Goal: Register for event/course

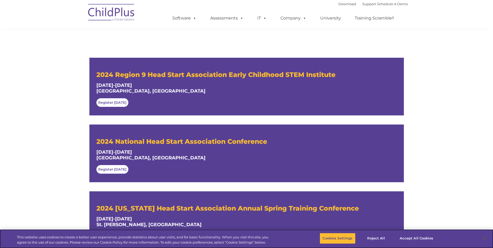
scroll to position [122, 0]
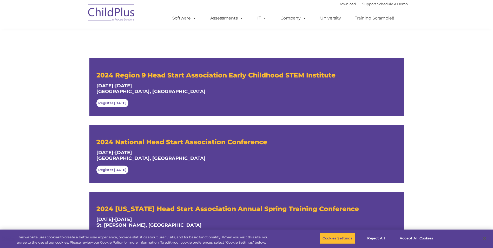
click at [120, 101] on link "Register Today" at bounding box center [112, 103] width 32 height 9
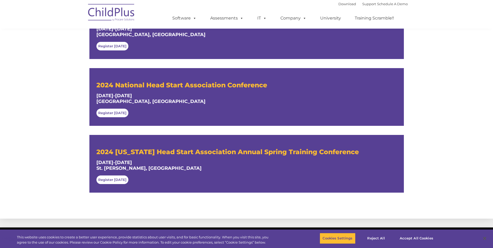
scroll to position [181, 0]
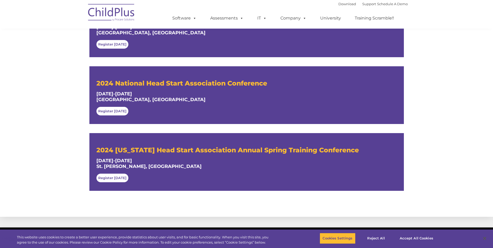
drag, startPoint x: 206, startPoint y: 154, endPoint x: 199, endPoint y: 151, distance: 7.0
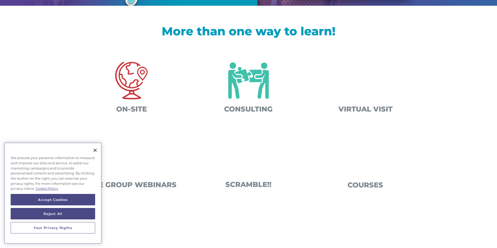
scroll to position [187, 0]
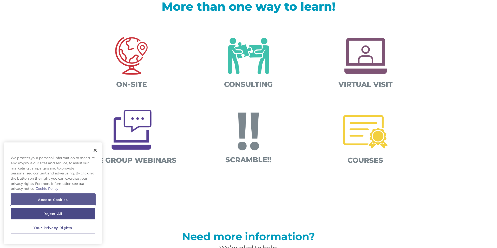
click at [80, 201] on button "Accept Cookies" at bounding box center [53, 199] width 84 height 11
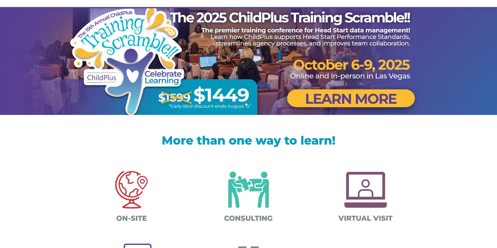
scroll to position [0, 0]
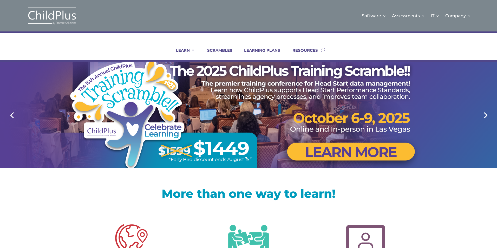
click at [360, 152] on div at bounding box center [248, 115] width 332 height 106
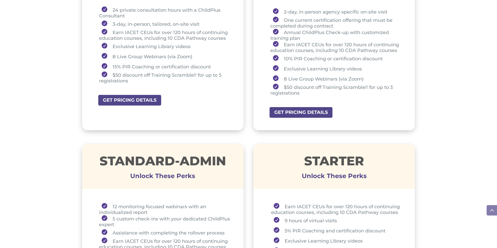
scroll to position [249, 0]
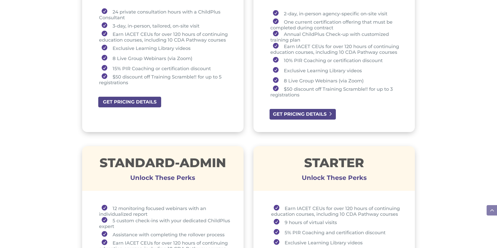
click at [320, 116] on link "GET PRICING DETAILS" at bounding box center [302, 114] width 67 height 12
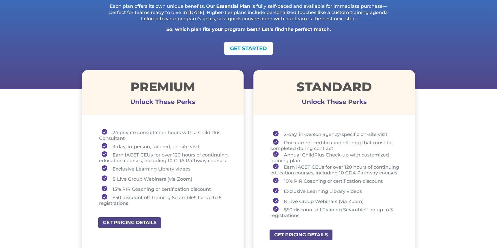
scroll to position [125, 0]
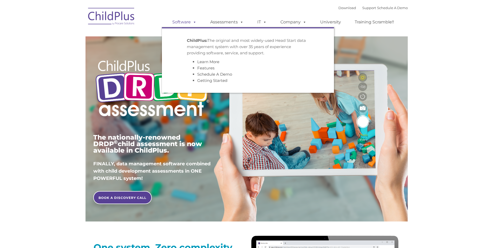
type input ""
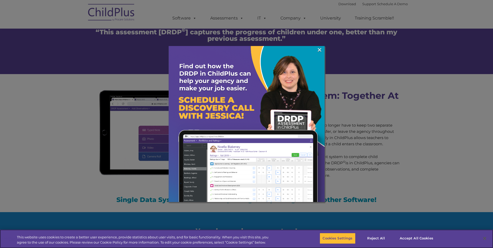
scroll to position [435, 0]
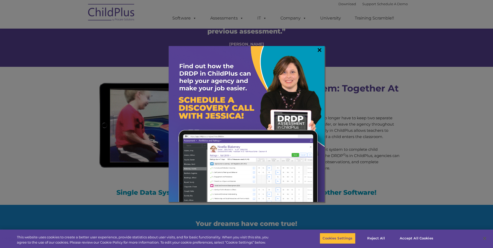
click at [318, 52] on link "×" at bounding box center [319, 49] width 6 height 5
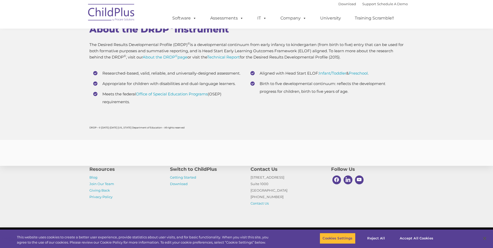
scroll to position [2029, 0]
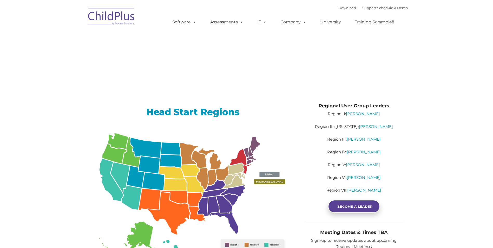
type input ""
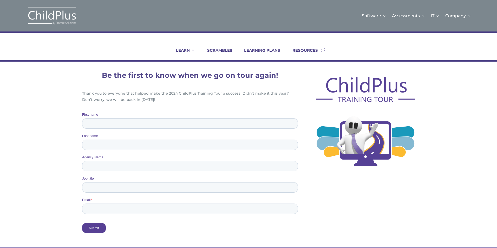
drag, startPoint x: 309, startPoint y: 66, endPoint x: 297, endPoint y: 86, distance: 22.8
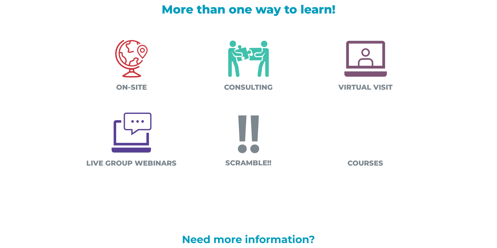
scroll to position [187, 0]
